Goal: Obtain resource: Obtain resource

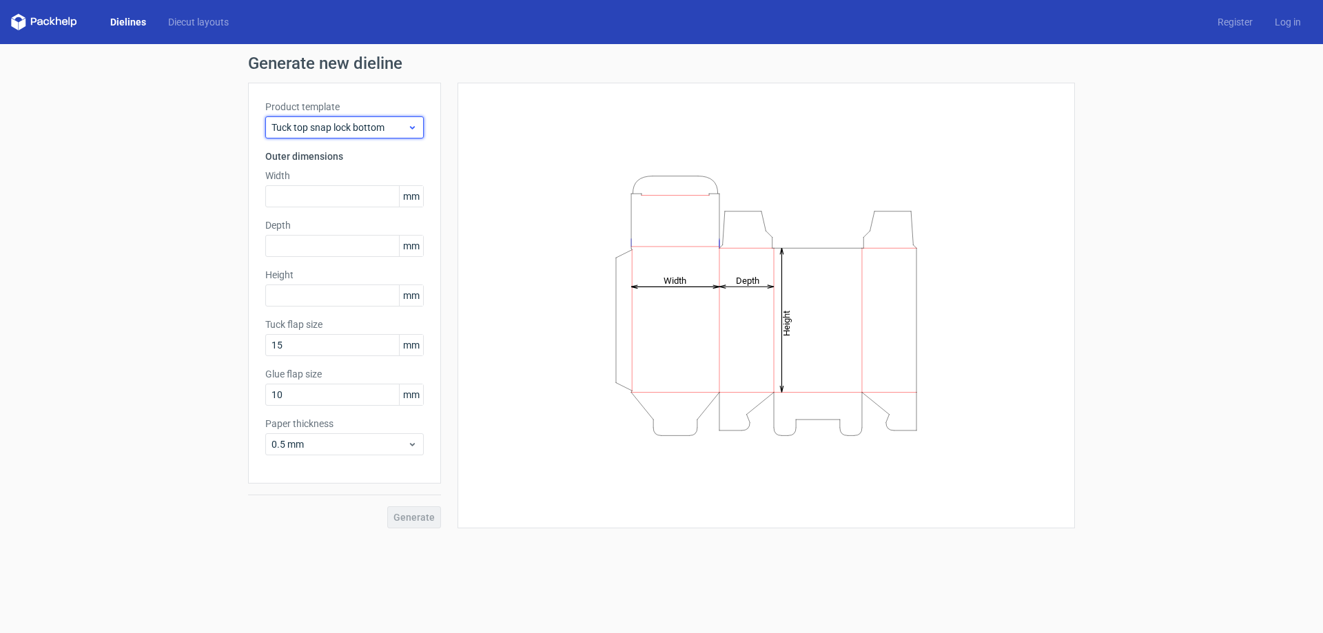
click at [328, 131] on span "Tuck top snap lock bottom" at bounding box center [340, 128] width 136 height 14
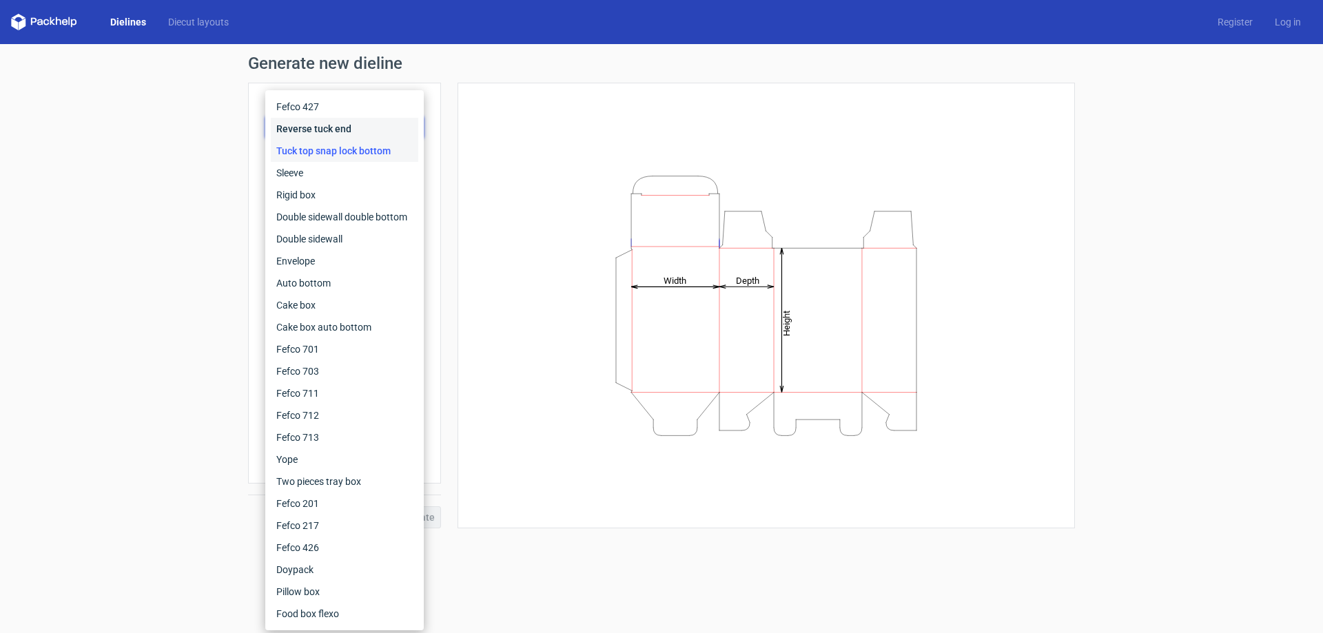
click at [317, 132] on div "Reverse tuck end" at bounding box center [344, 129] width 147 height 22
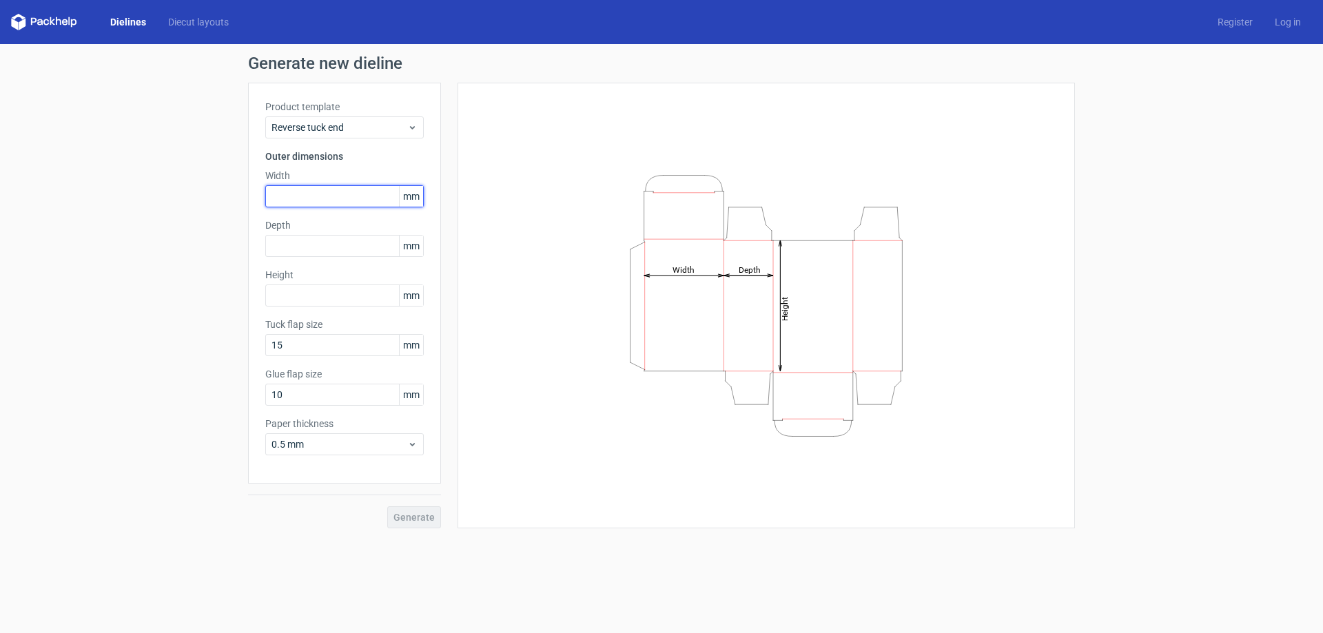
click at [305, 190] on input "text" at bounding box center [344, 196] width 158 height 22
click at [293, 198] on input "text" at bounding box center [344, 196] width 158 height 22
type input "200"
click at [307, 252] on input "text" at bounding box center [344, 246] width 158 height 22
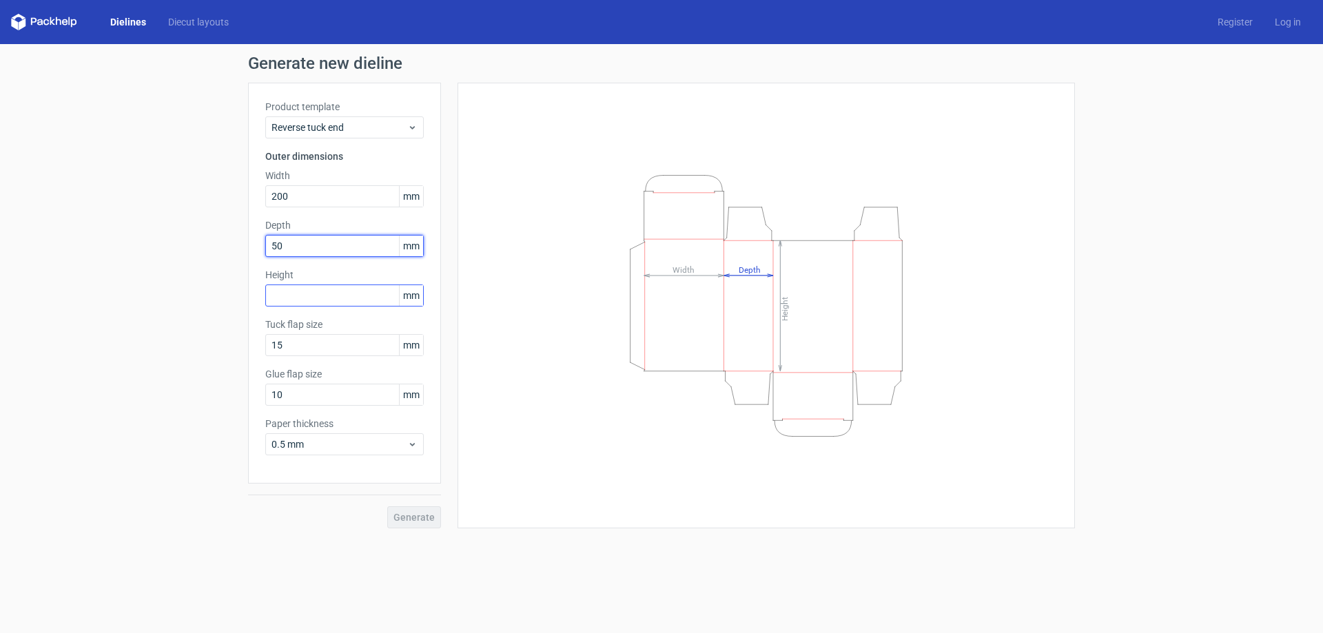
type input "50"
click at [315, 295] on input "text" at bounding box center [344, 296] width 158 height 22
type input "150"
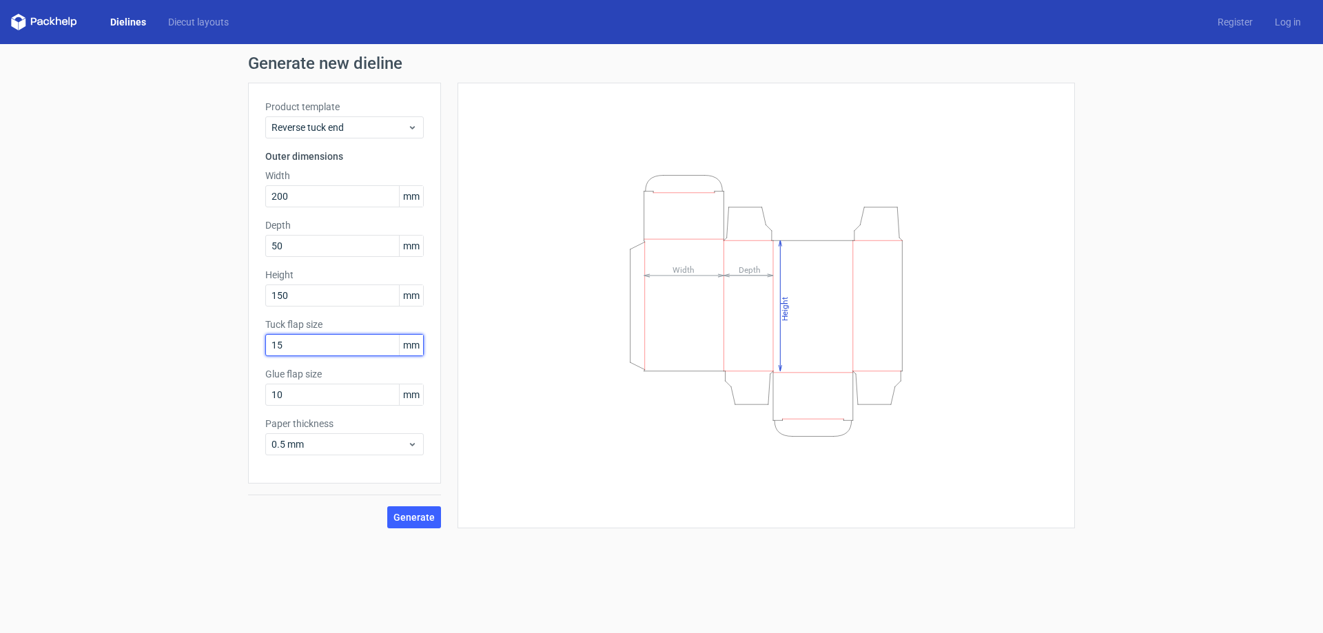
click at [315, 340] on input "15" at bounding box center [344, 345] width 158 height 22
click at [410, 520] on span "Generate" at bounding box center [413, 518] width 41 height 10
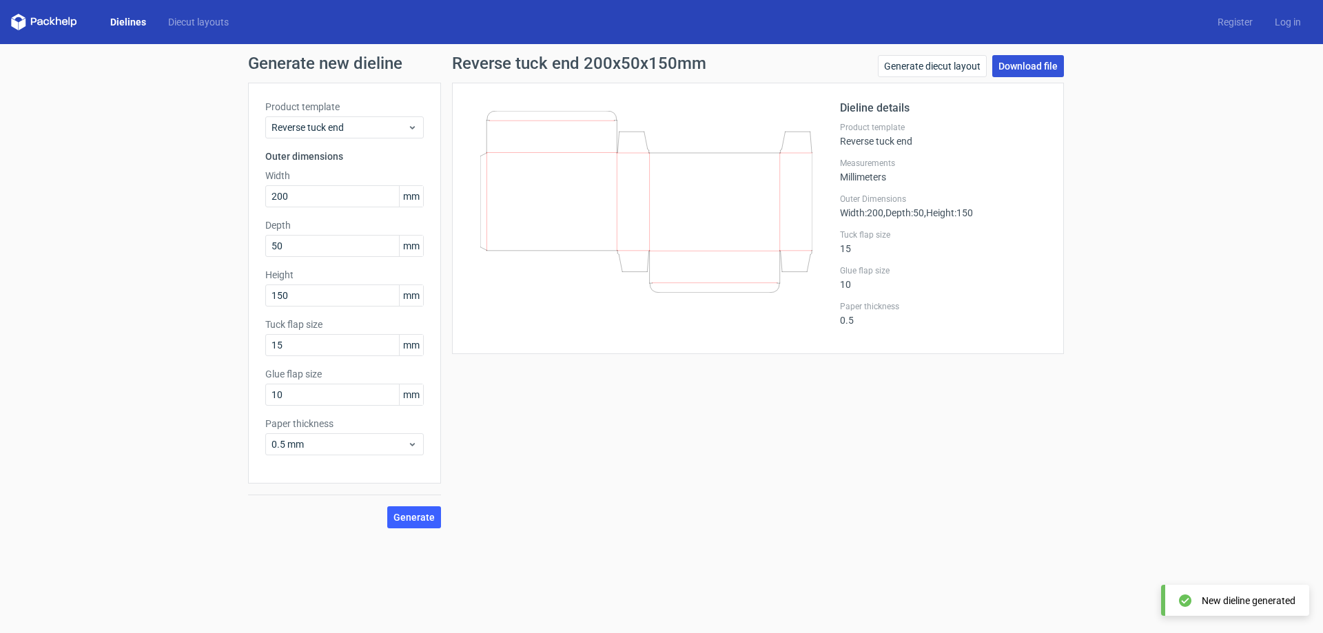
click at [1014, 69] on link "Download file" at bounding box center [1028, 66] width 72 height 22
